Goal: Information Seeking & Learning: Understand process/instructions

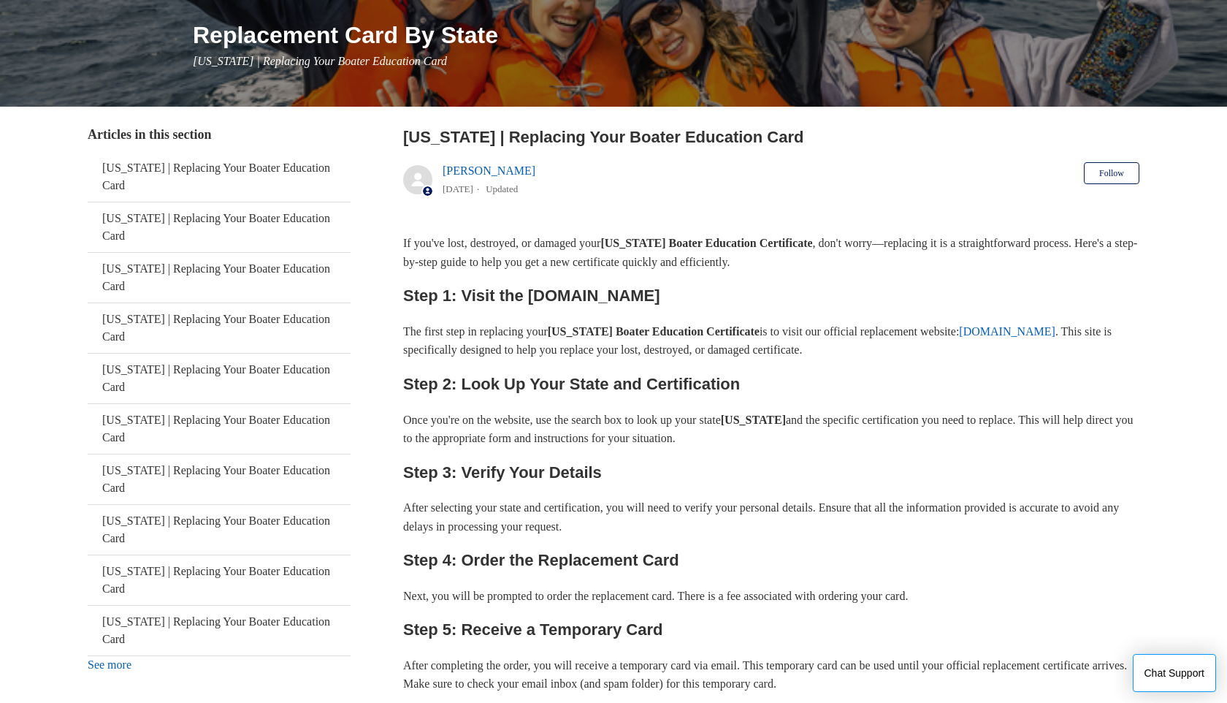
scroll to position [180, 0]
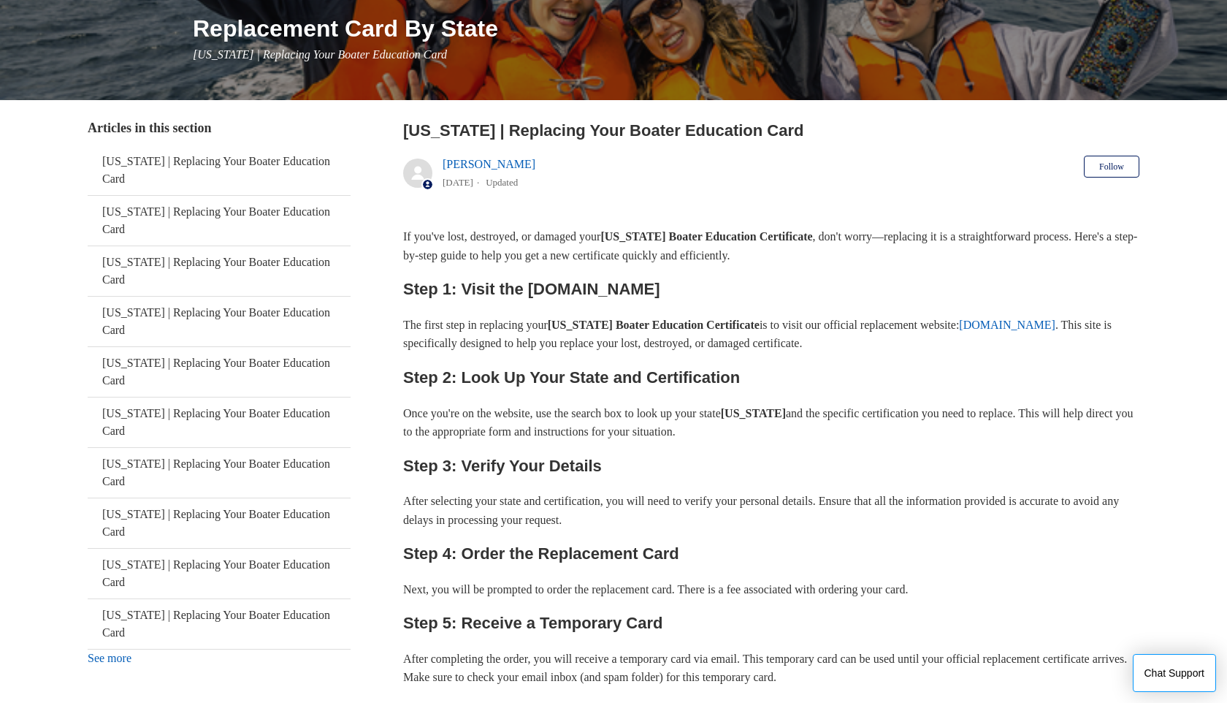
click at [1055, 326] on link "[DOMAIN_NAME]" at bounding box center [1007, 324] width 96 height 12
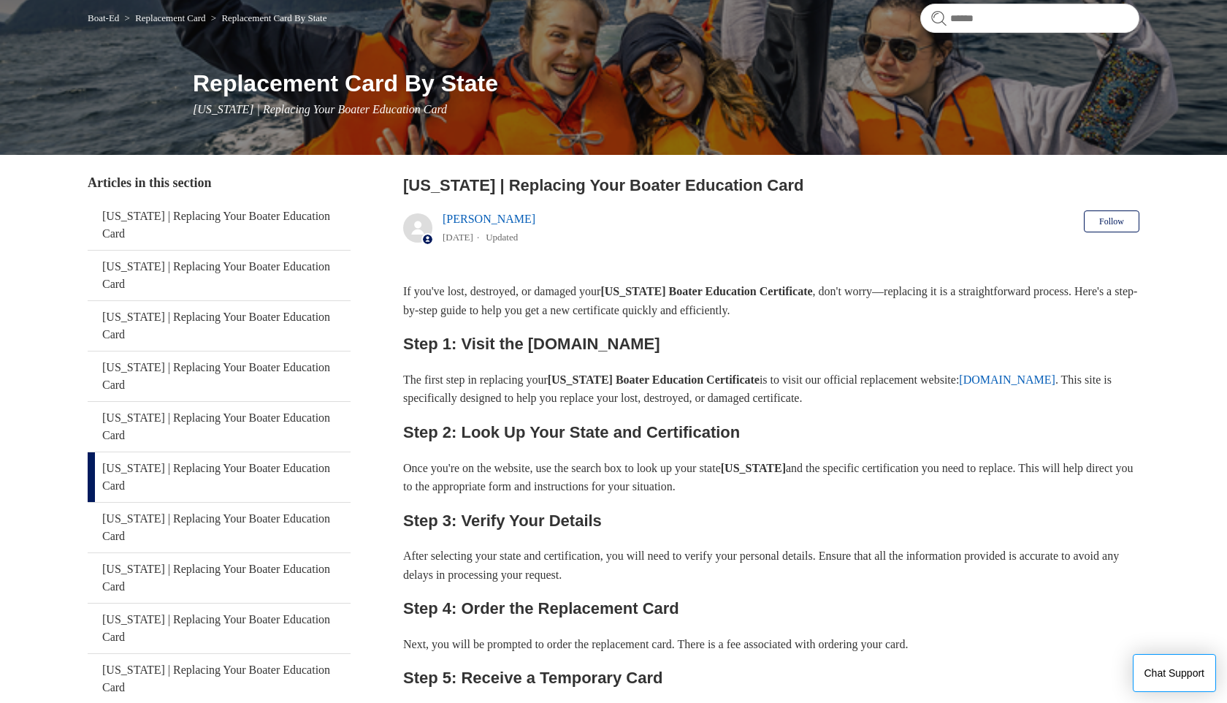
scroll to position [0, 0]
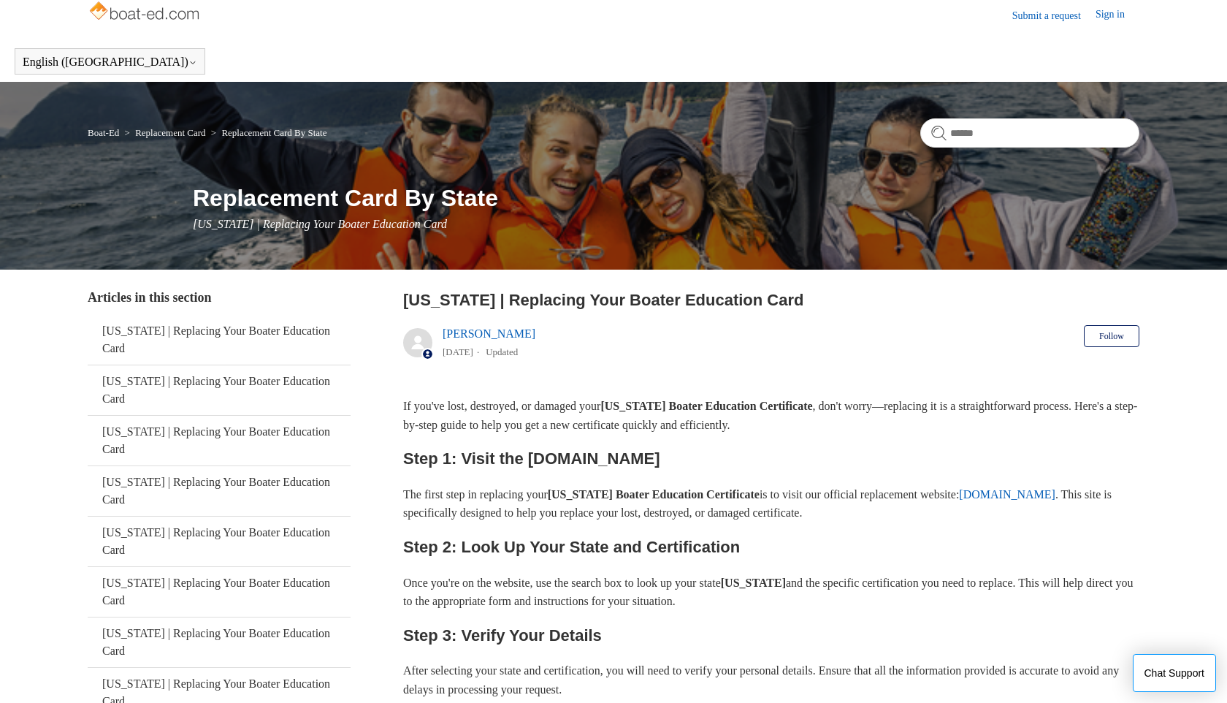
scroll to position [14, 0]
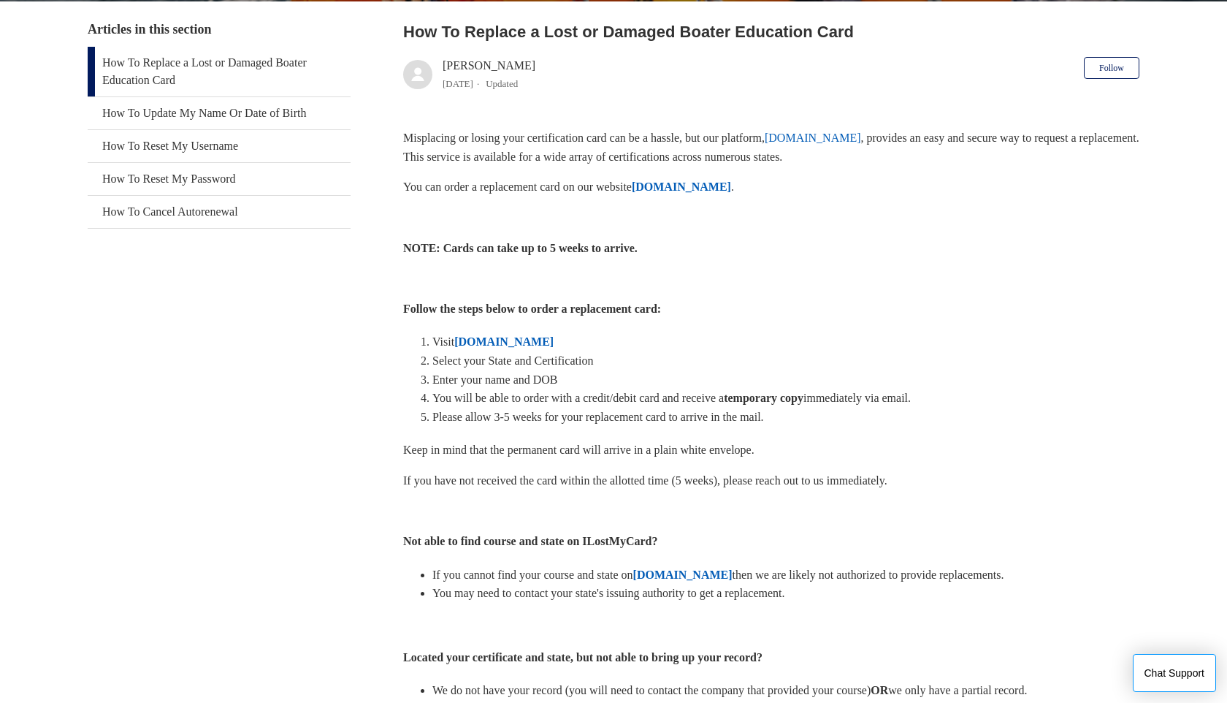
scroll to position [281, 0]
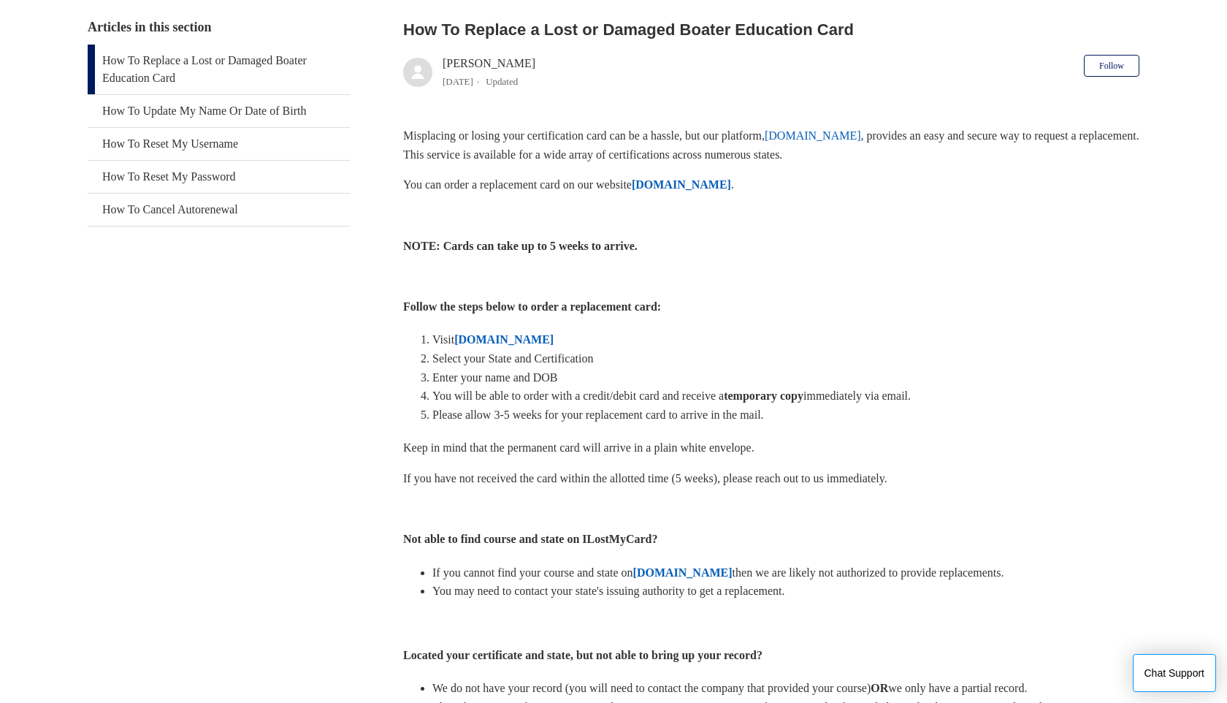
click at [526, 339] on strong "[DOMAIN_NAME]" at bounding box center [503, 339] width 99 height 12
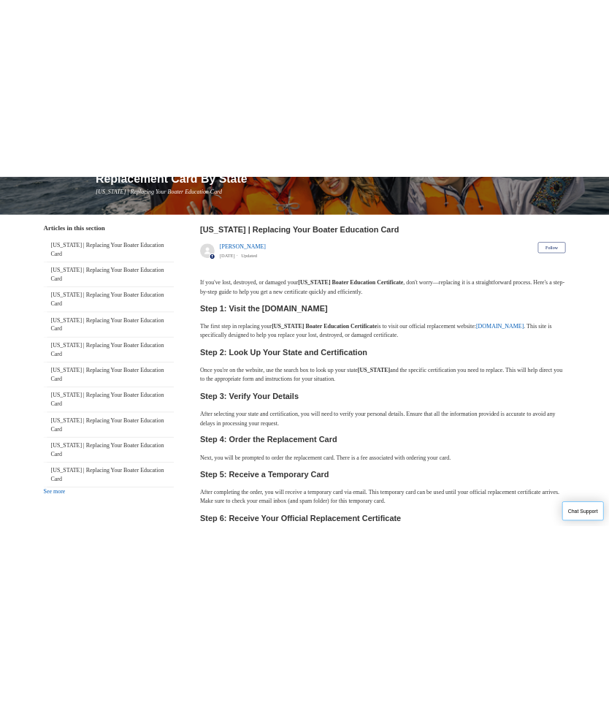
scroll to position [180, 0]
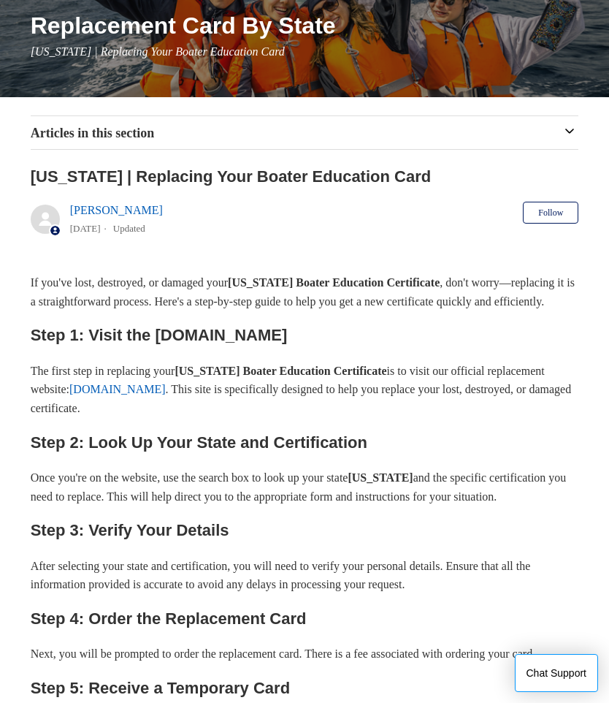
click at [446, 663] on p "Next, you will be prompted to order the replacement card. There is a fee associ…" at bounding box center [305, 653] width 548 height 19
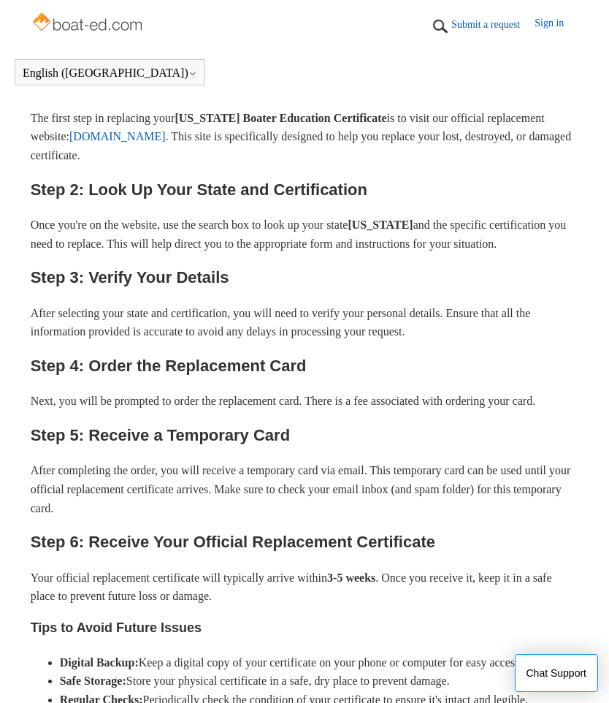
scroll to position [396, 0]
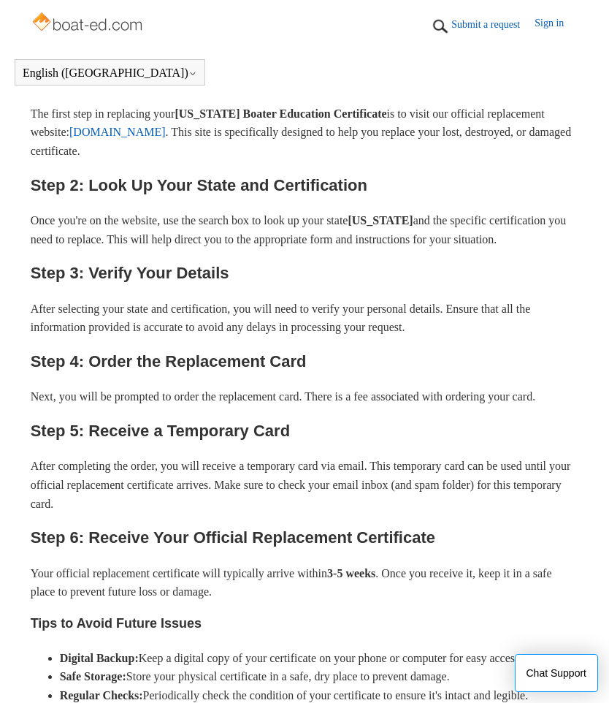
click at [220, 702] on div "If you've lost, destroyed, or damaged your [US_STATE] Boater Education Certific…" at bounding box center [305, 386] width 548 height 740
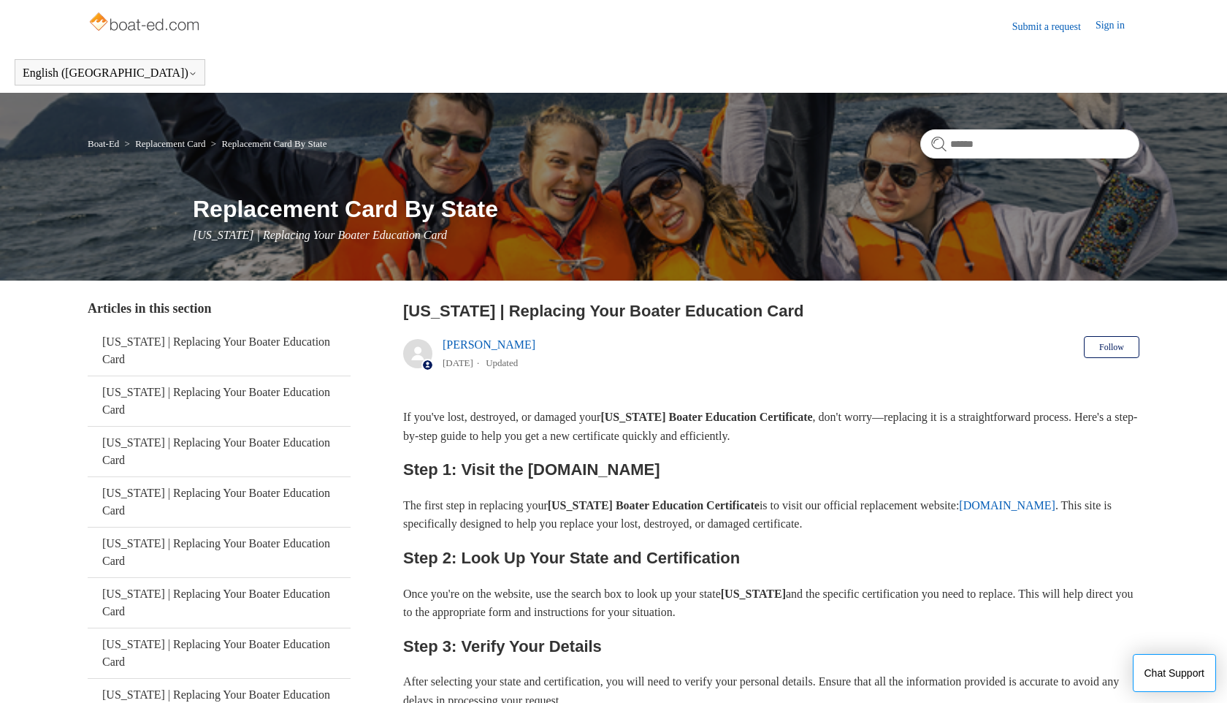
click at [1046, 25] on link "Submit a request" at bounding box center [1053, 26] width 83 height 15
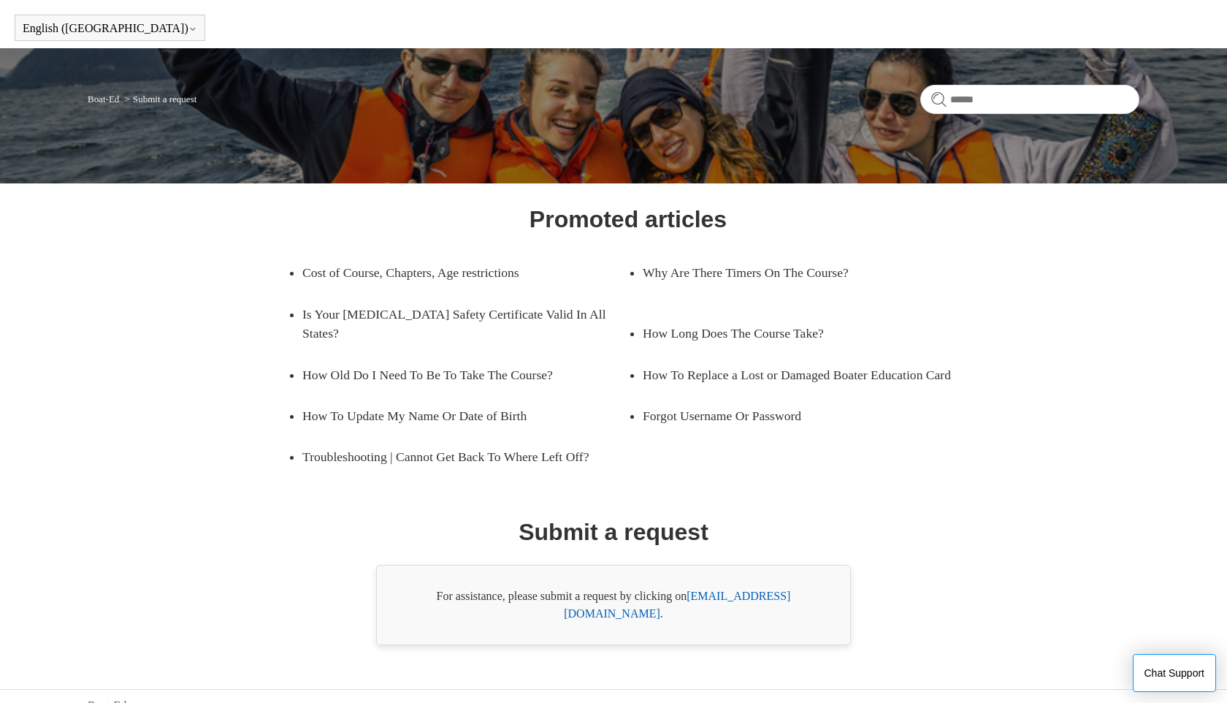
scroll to position [46, 0]
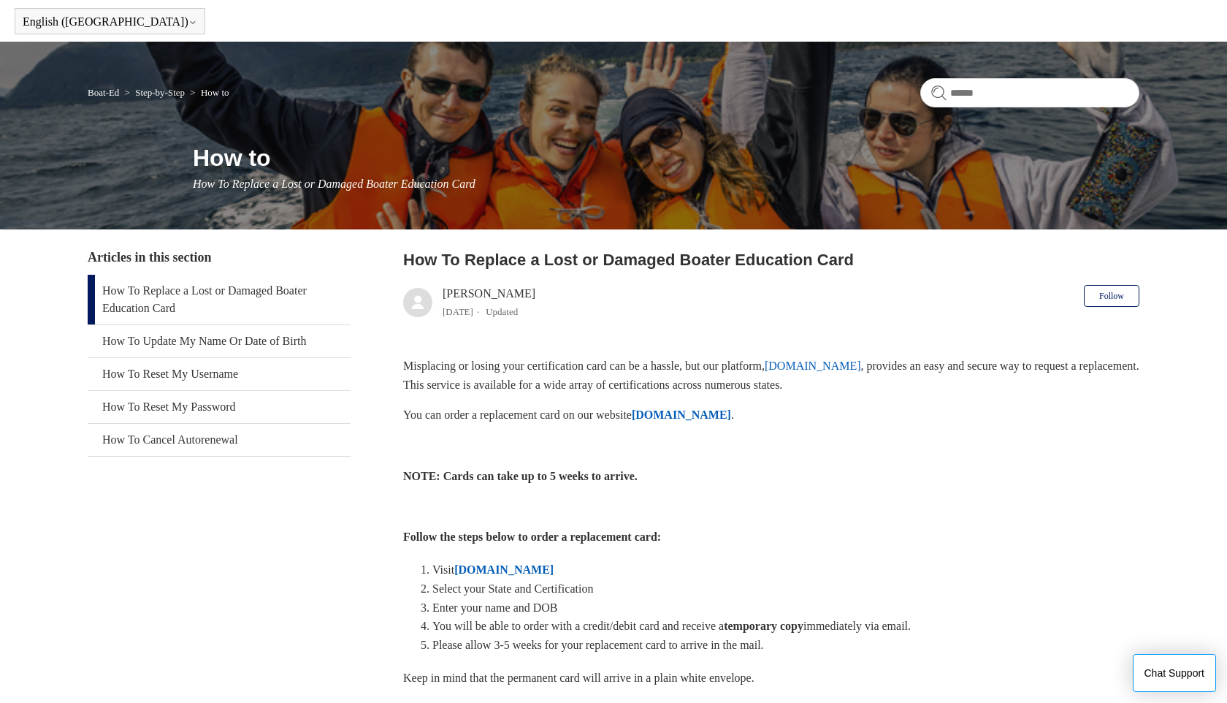
scroll to position [54, 0]
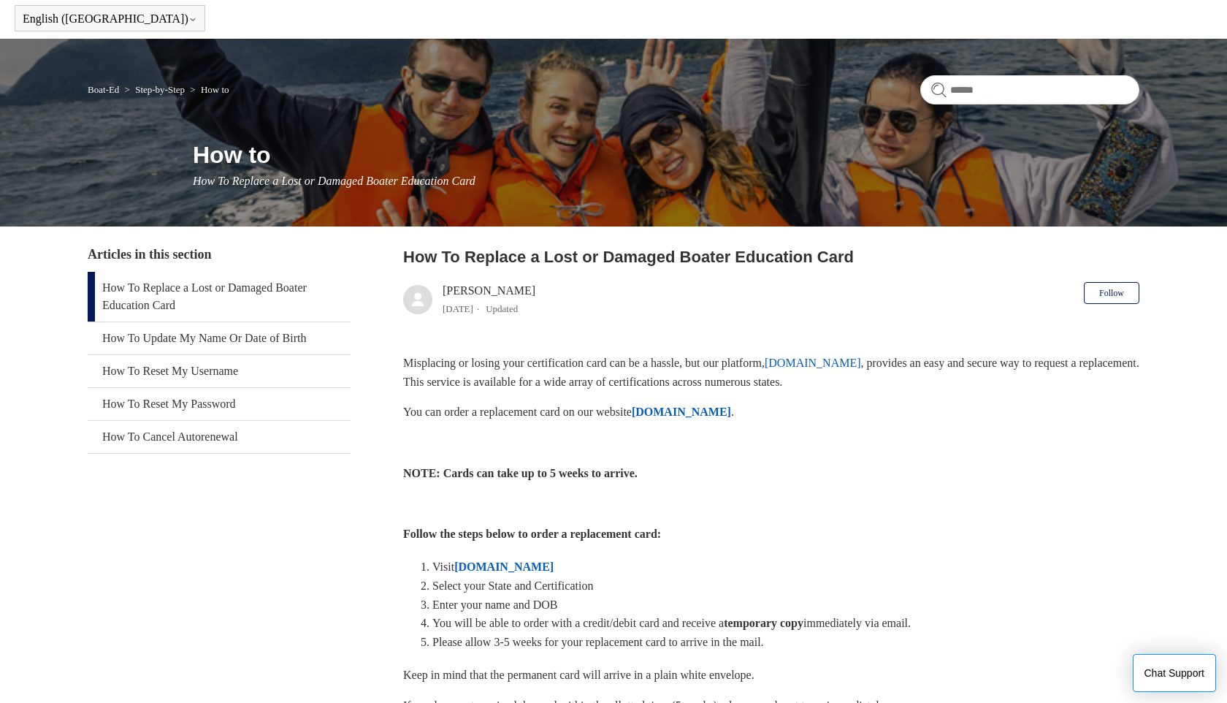
click at [219, 290] on link "How To Replace a Lost or Damaged Boater Education Card" at bounding box center [219, 297] width 263 height 50
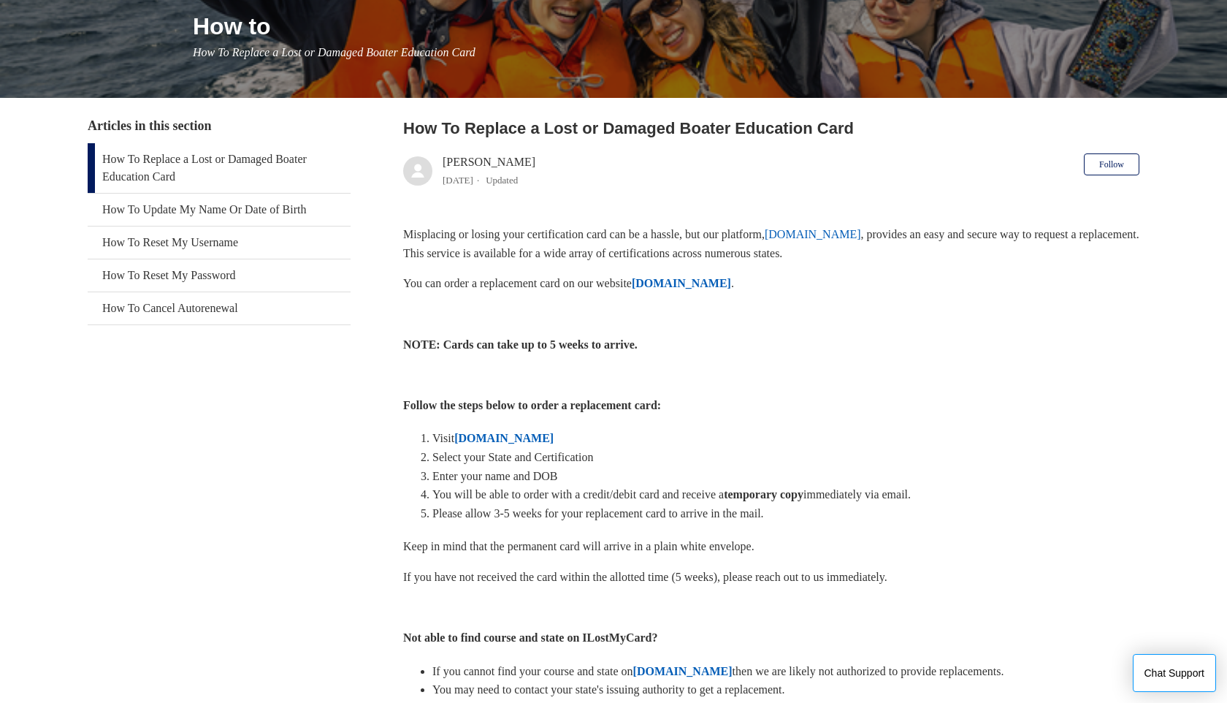
scroll to position [178, 0]
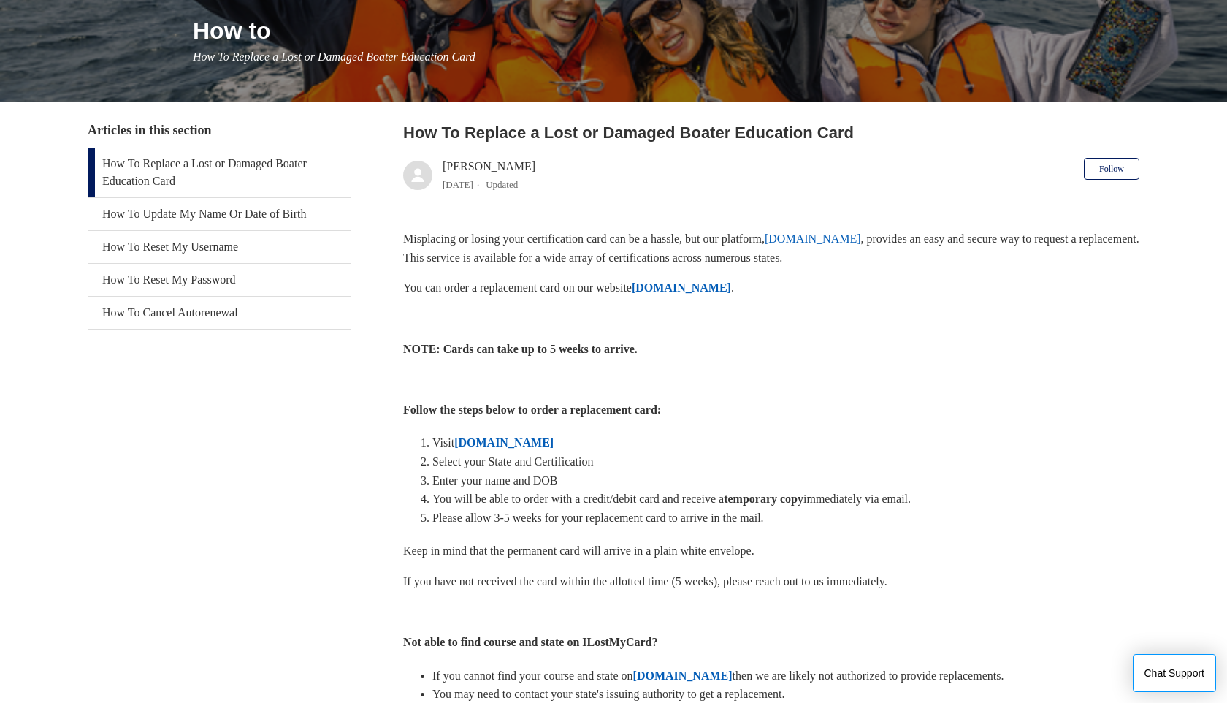
click at [731, 286] on strong "ILostMyCard.com" at bounding box center [681, 287] width 99 height 12
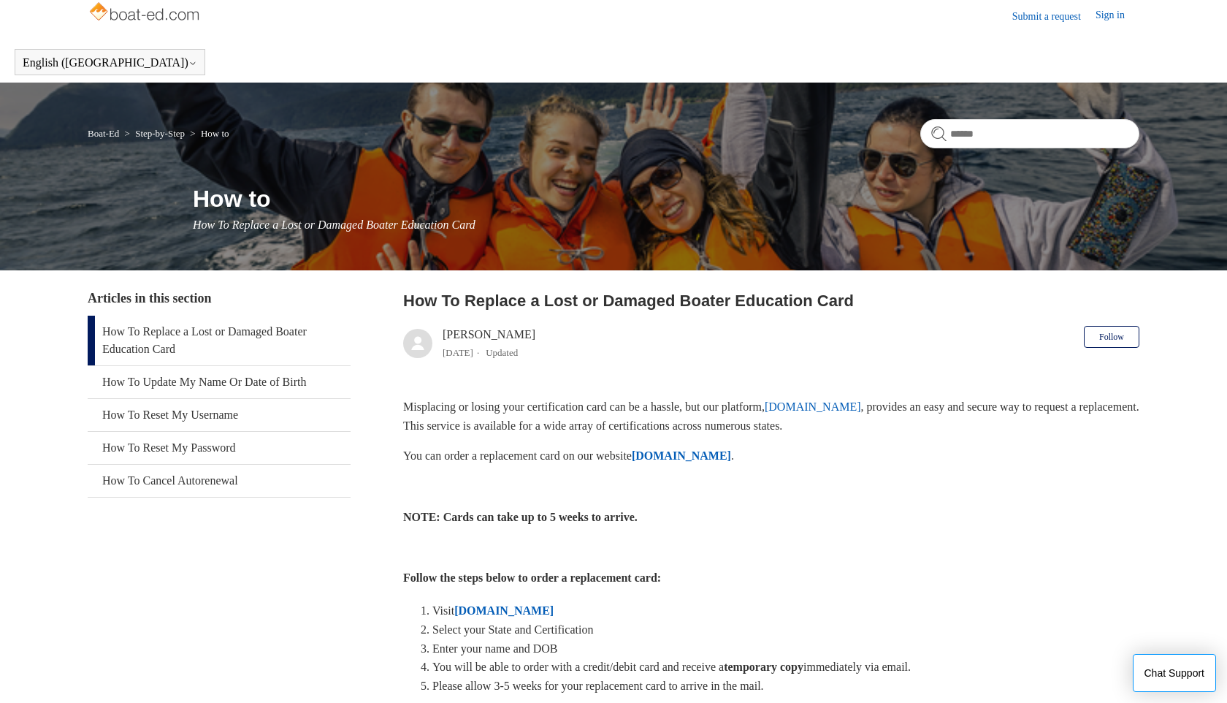
scroll to position [16, 0]
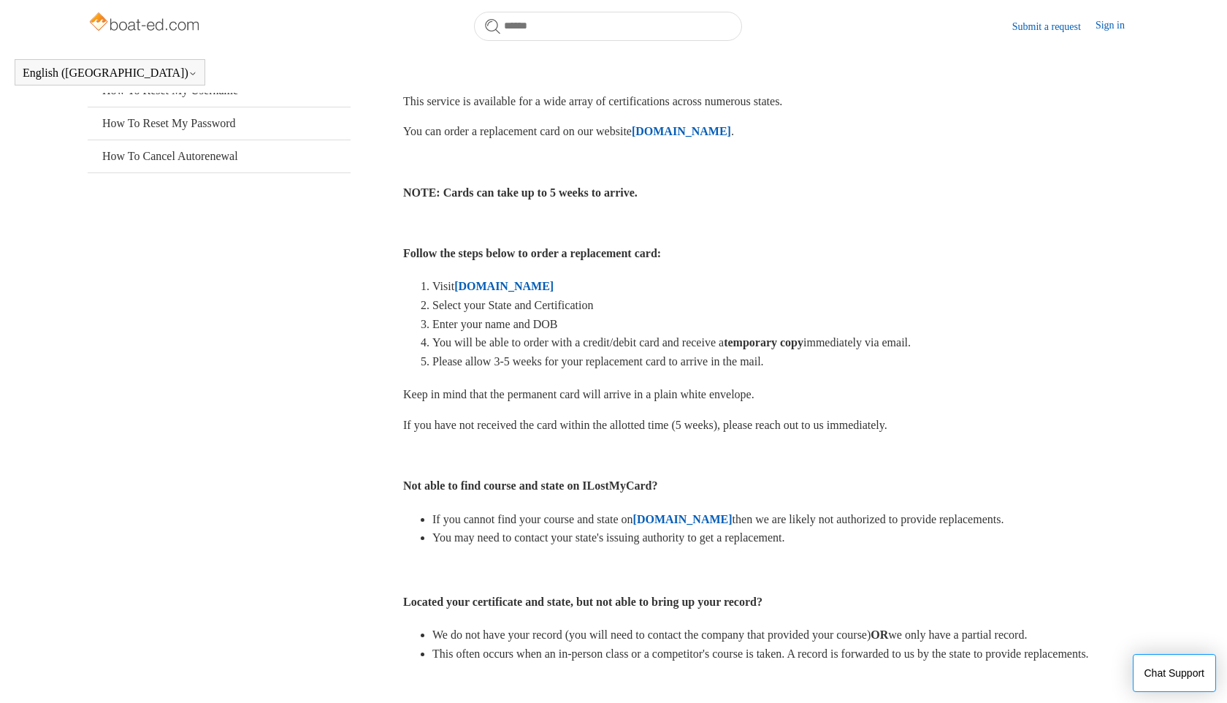
drag, startPoint x: 704, startPoint y: 478, endPoint x: 716, endPoint y: 478, distance: 12.4
click at [716, 478] on div "Misplacing or losing your certification card can be a hassle, but our platform,…" at bounding box center [771, 399] width 736 height 653
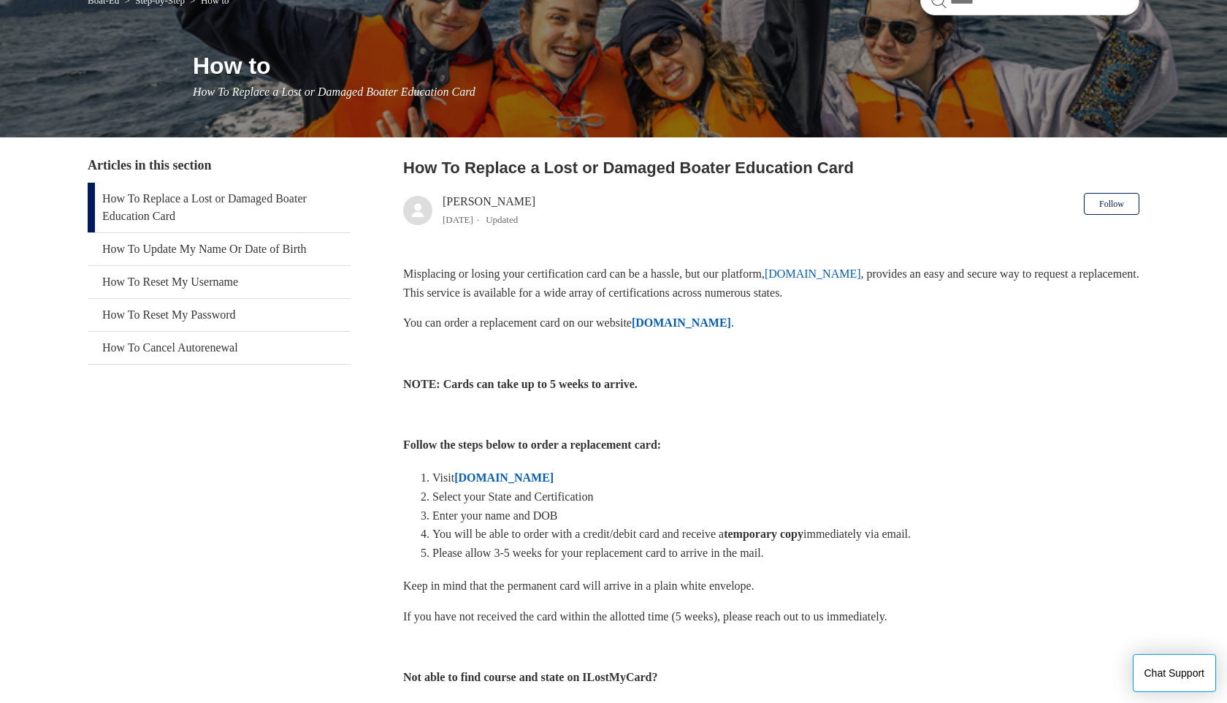
scroll to position [145, 0]
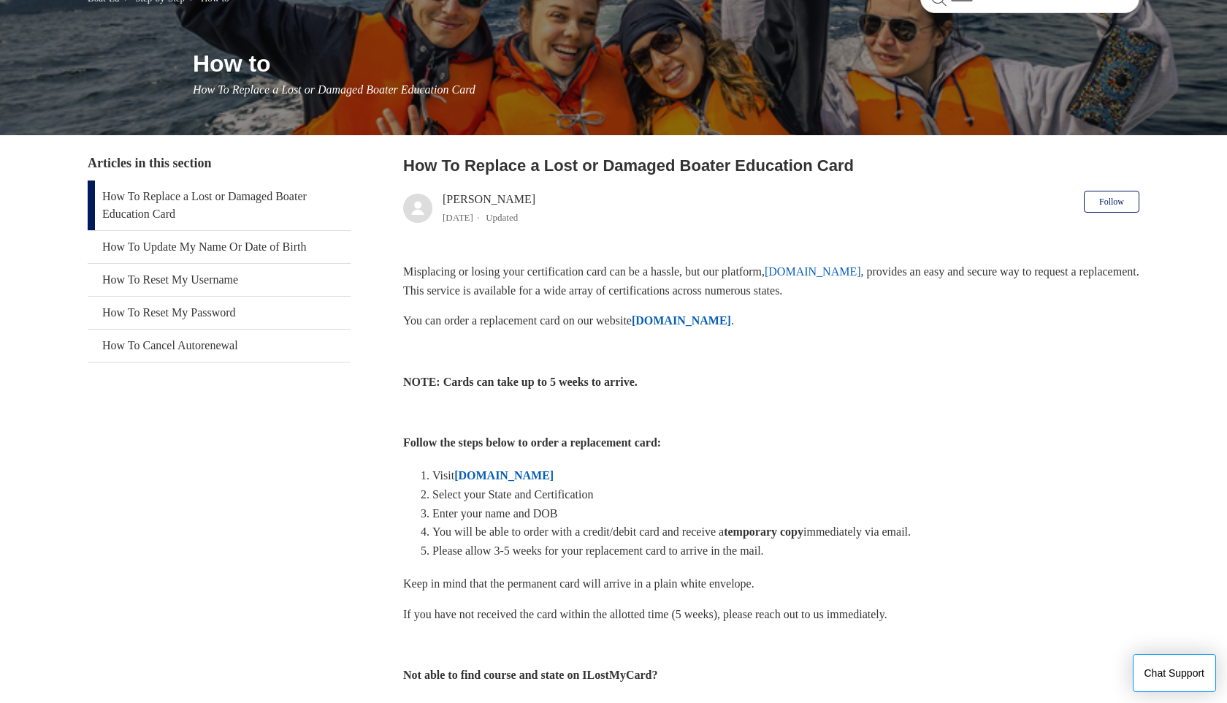
click at [148, 194] on link "How To Replace a Lost or Damaged Boater Education Card" at bounding box center [219, 205] width 263 height 50
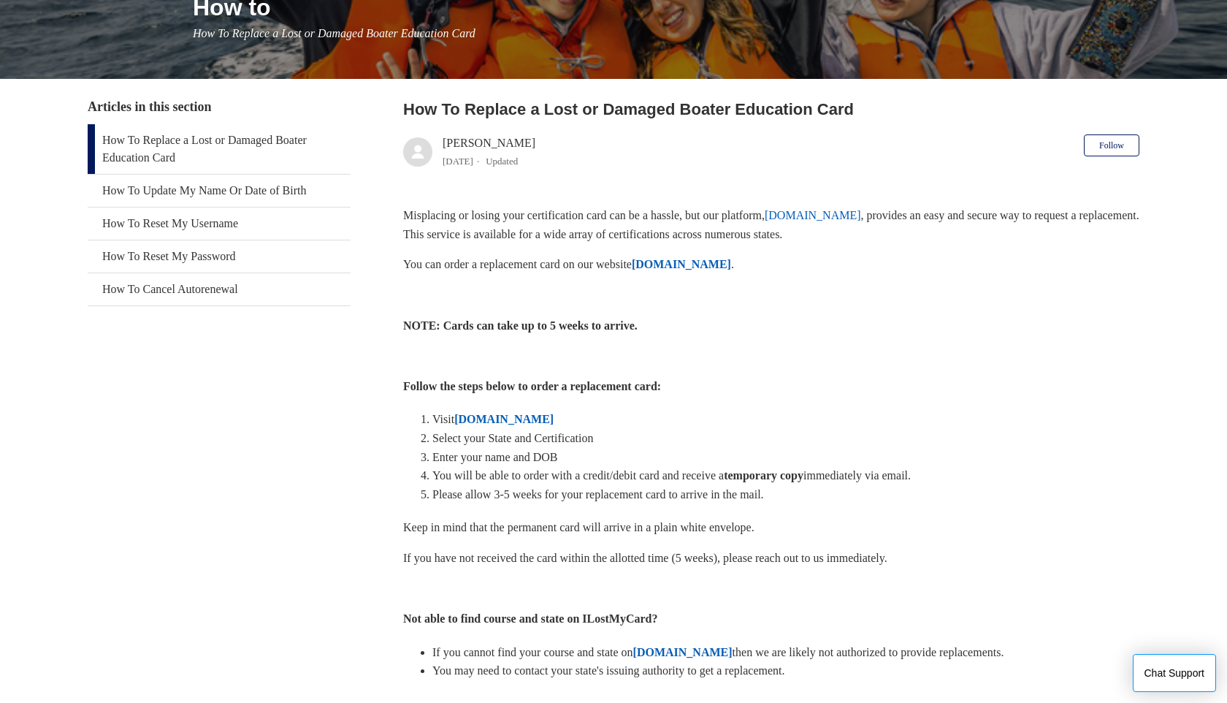
scroll to position [215, 0]
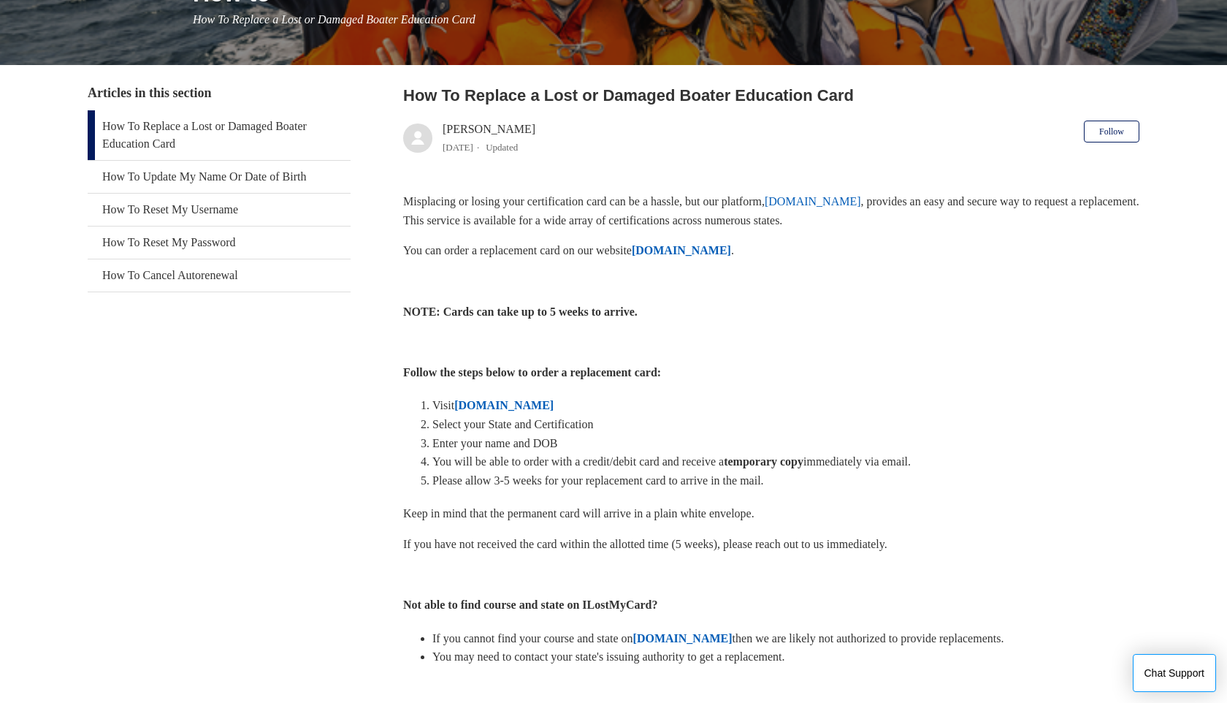
click at [164, 137] on link "How To Replace a Lost or Damaged Boater Education Card" at bounding box center [219, 135] width 263 height 50
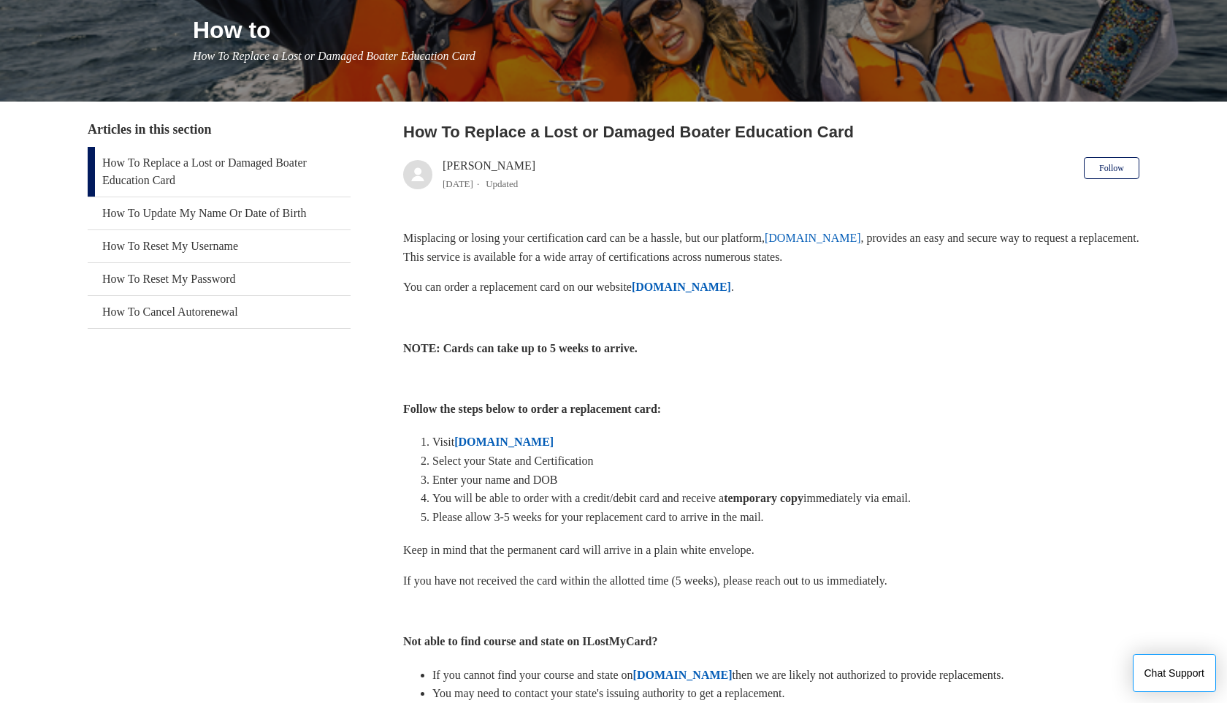
scroll to position [187, 0]
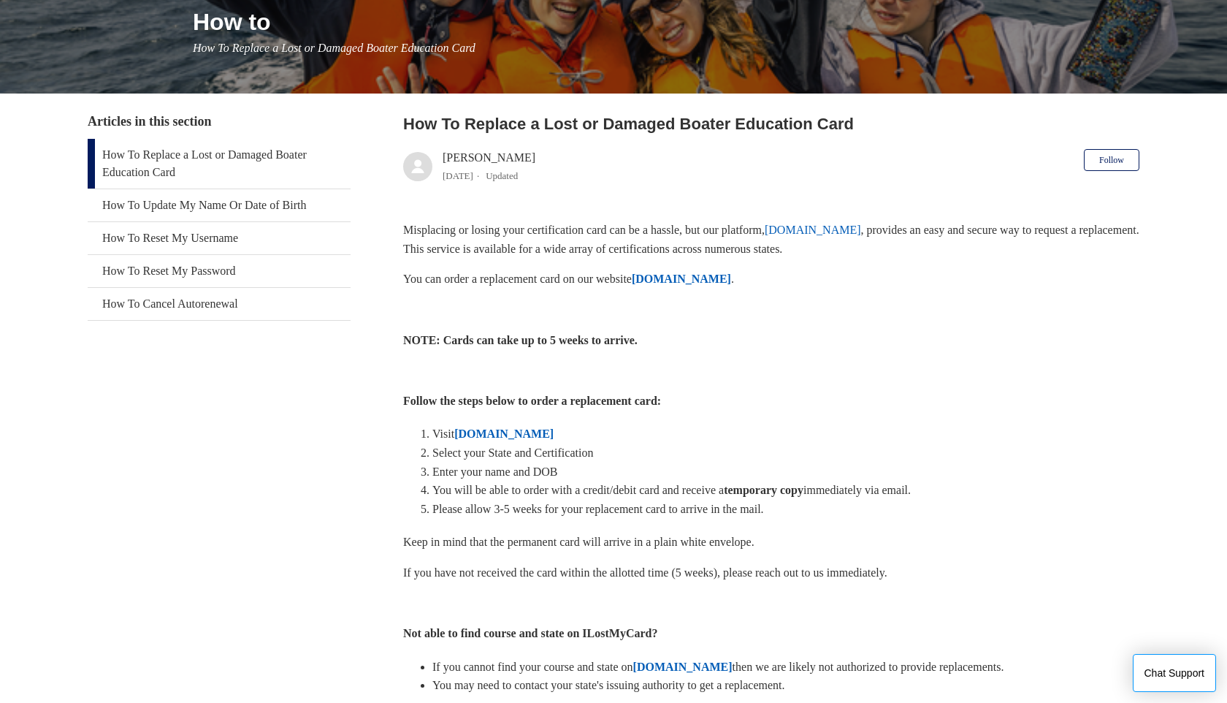
click at [488, 435] on strong "[DOMAIN_NAME]" at bounding box center [503, 433] width 99 height 12
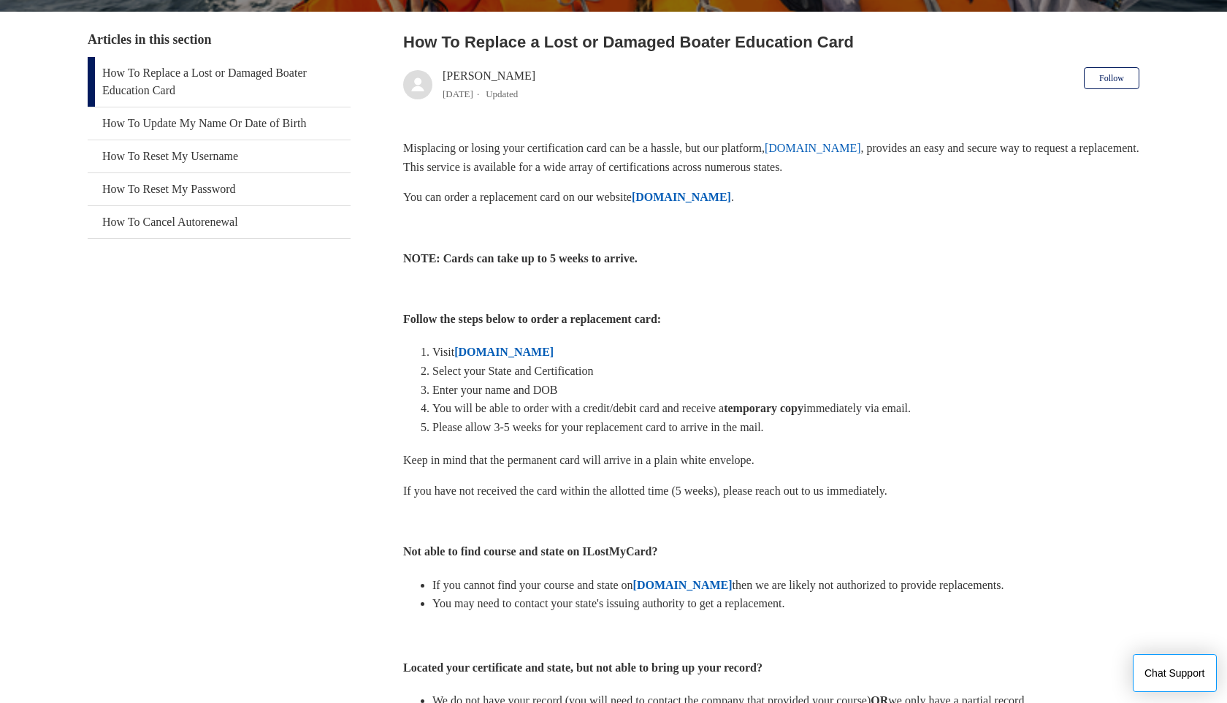
scroll to position [282, 0]
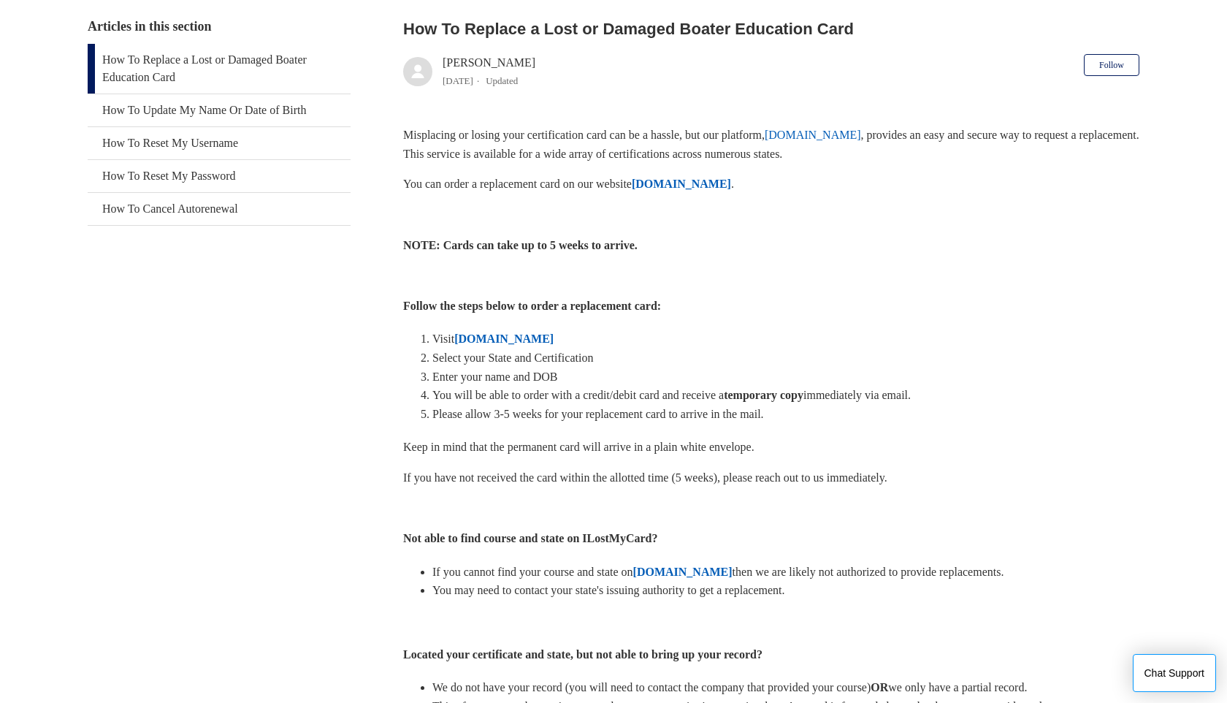
click at [538, 339] on strong "ILostMyCard.com" at bounding box center [503, 338] width 99 height 12
click at [550, 335] on strong "ILostMyCard.com" at bounding box center [503, 338] width 99 height 12
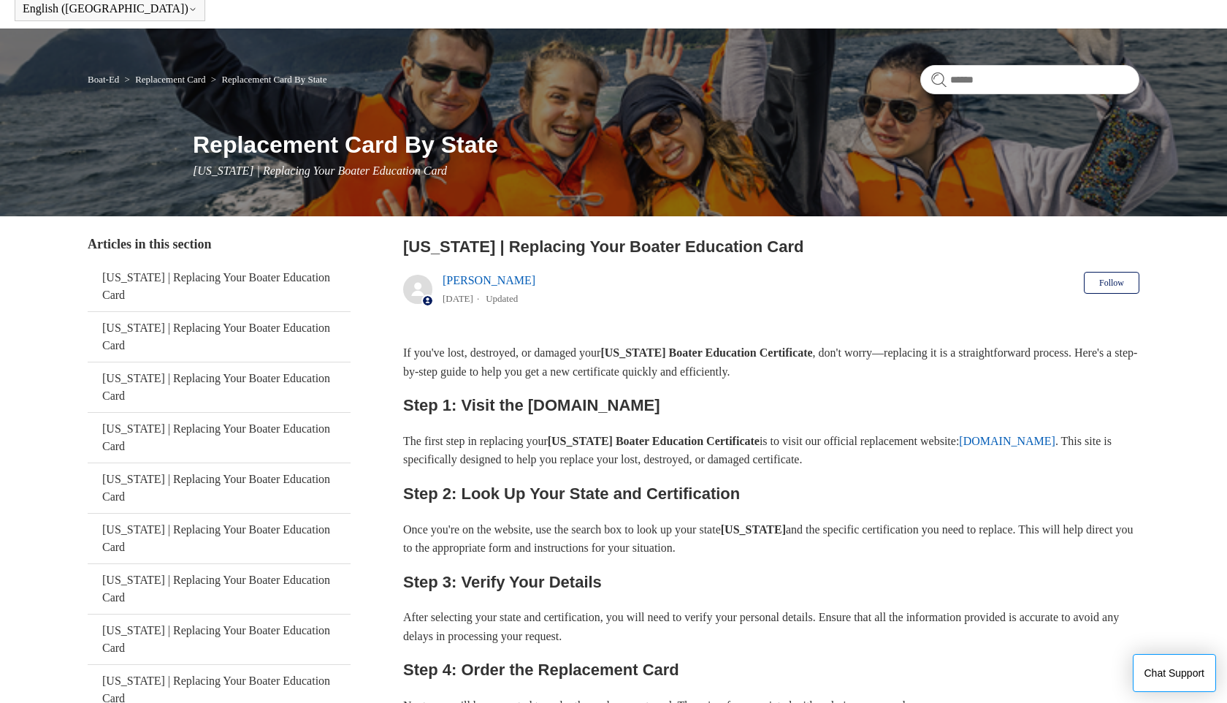
scroll to position [68, 0]
